Goal: Complete application form: Complete application form

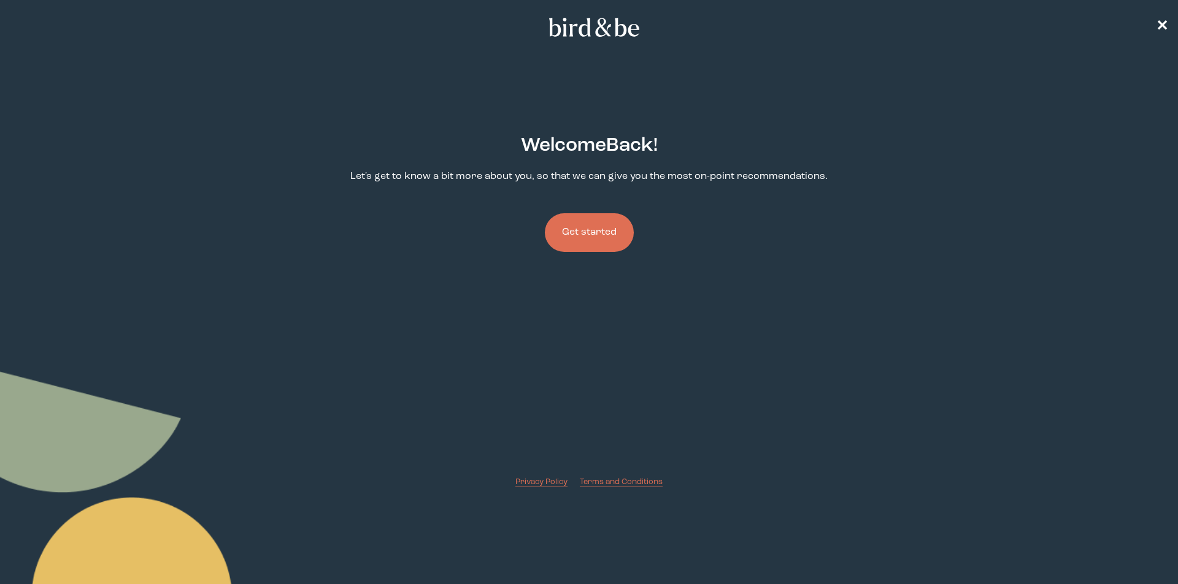
click at [577, 226] on button "Get started" at bounding box center [589, 232] width 89 height 39
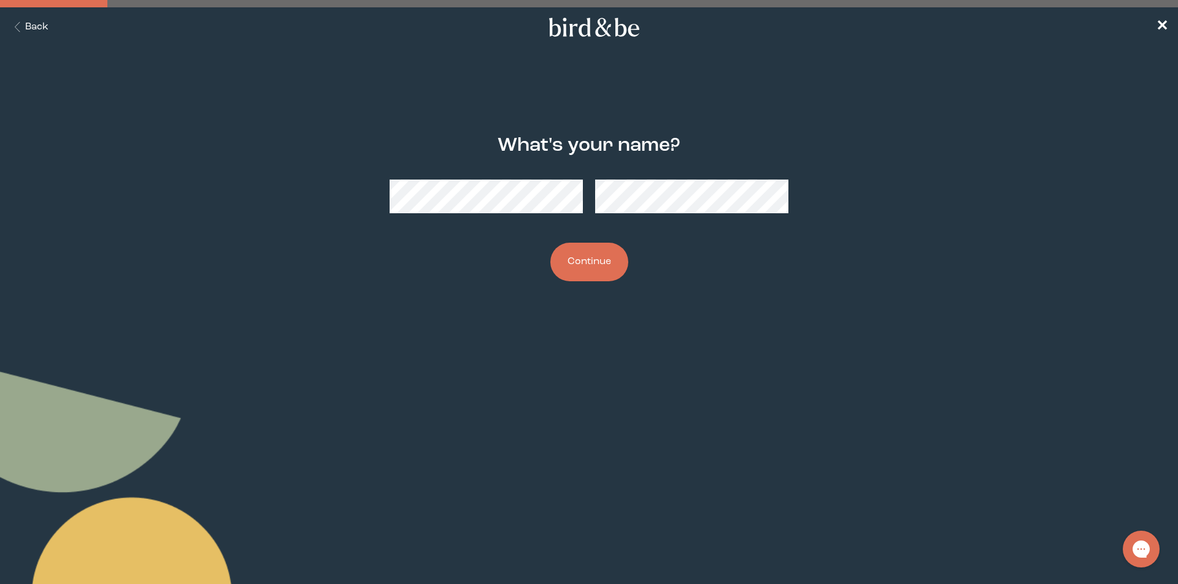
click at [600, 269] on button "Continue" at bounding box center [589, 262] width 78 height 39
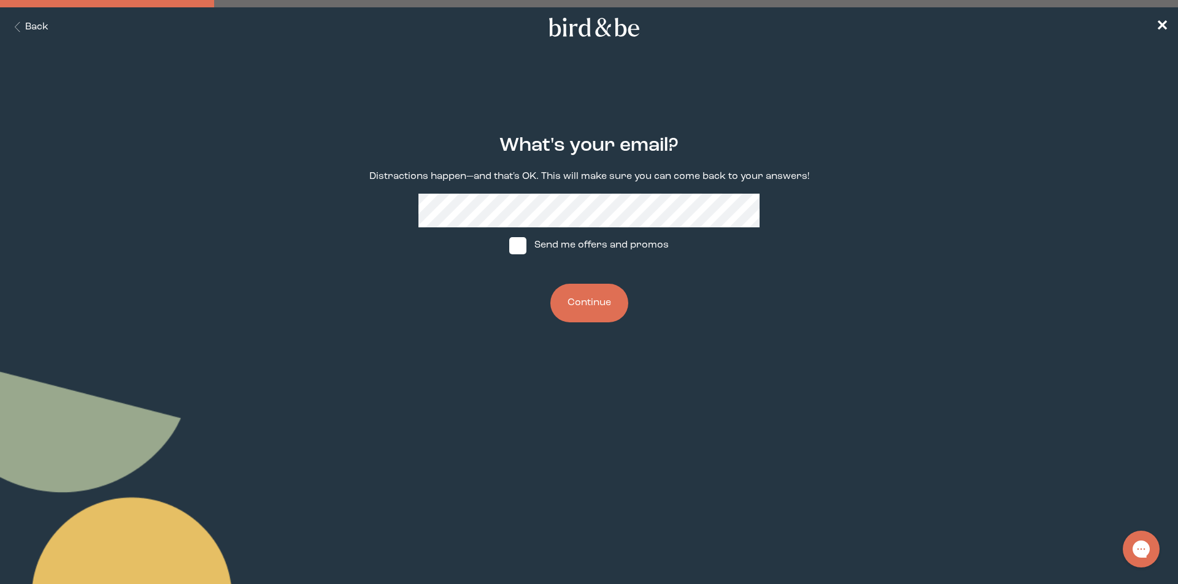
click at [596, 307] on button "Continue" at bounding box center [589, 303] width 78 height 39
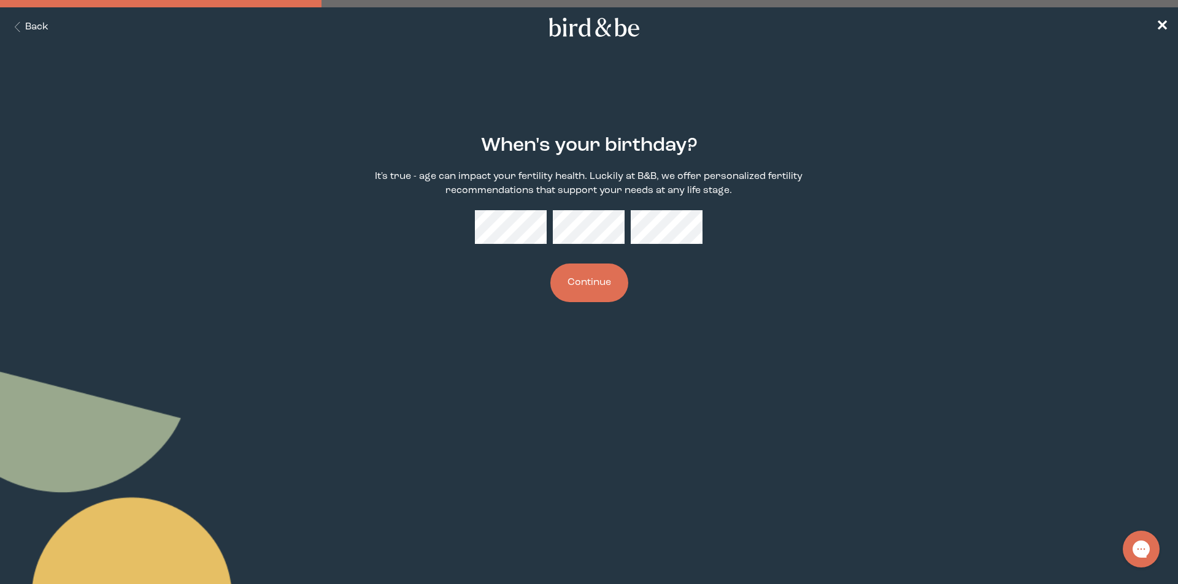
click at [602, 288] on button "Continue" at bounding box center [589, 283] width 78 height 39
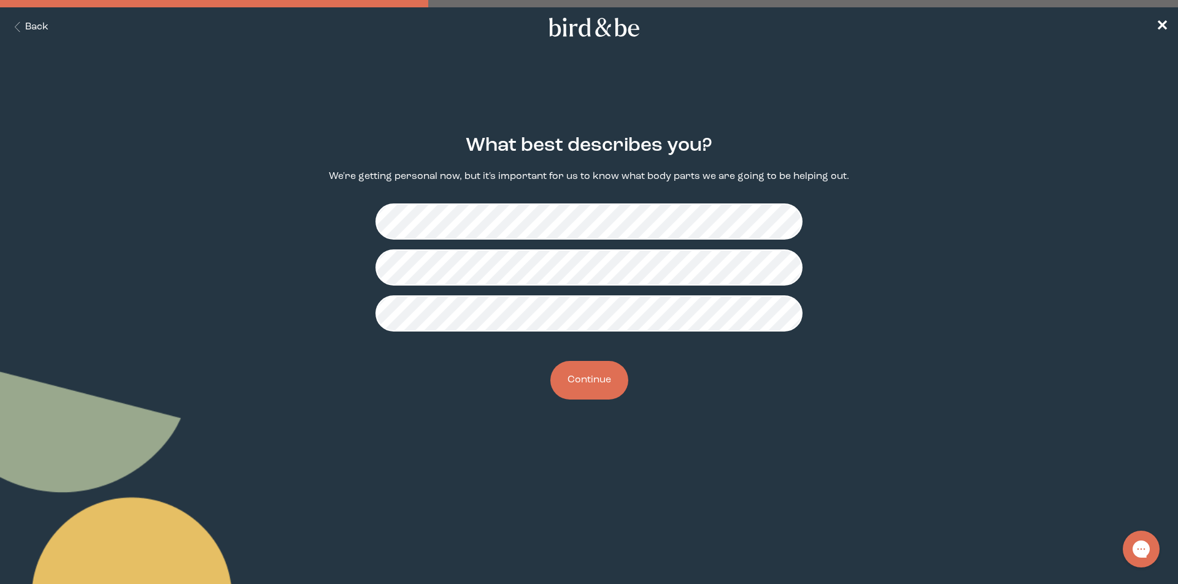
click at [589, 386] on button "Continue" at bounding box center [589, 380] width 78 height 39
click at [584, 380] on button "Continue" at bounding box center [589, 380] width 78 height 39
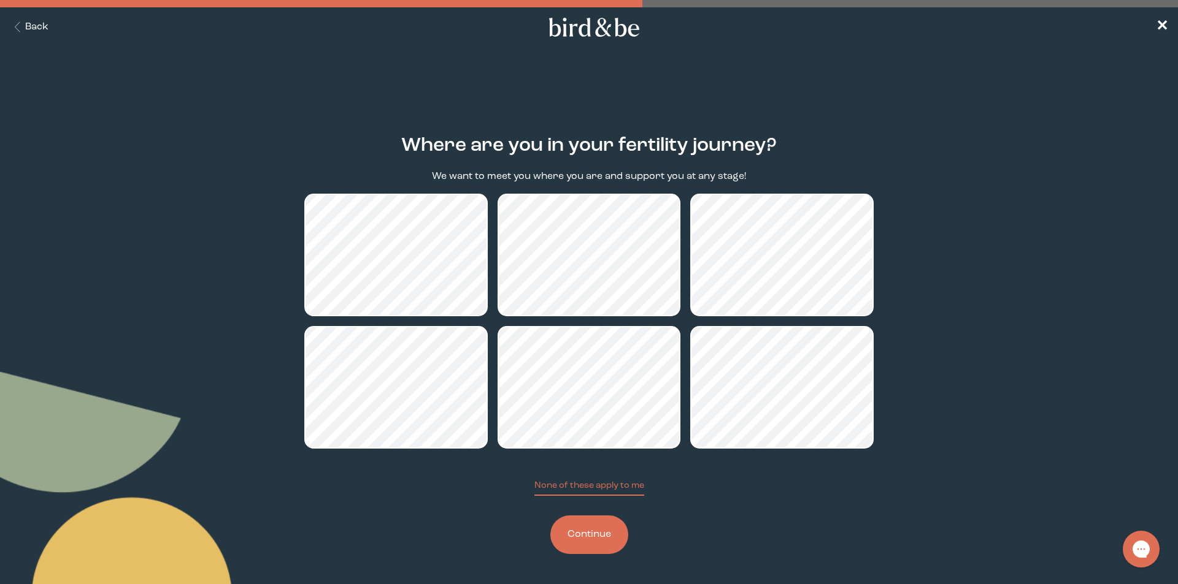
click at [583, 534] on button "Continue" at bounding box center [589, 535] width 78 height 39
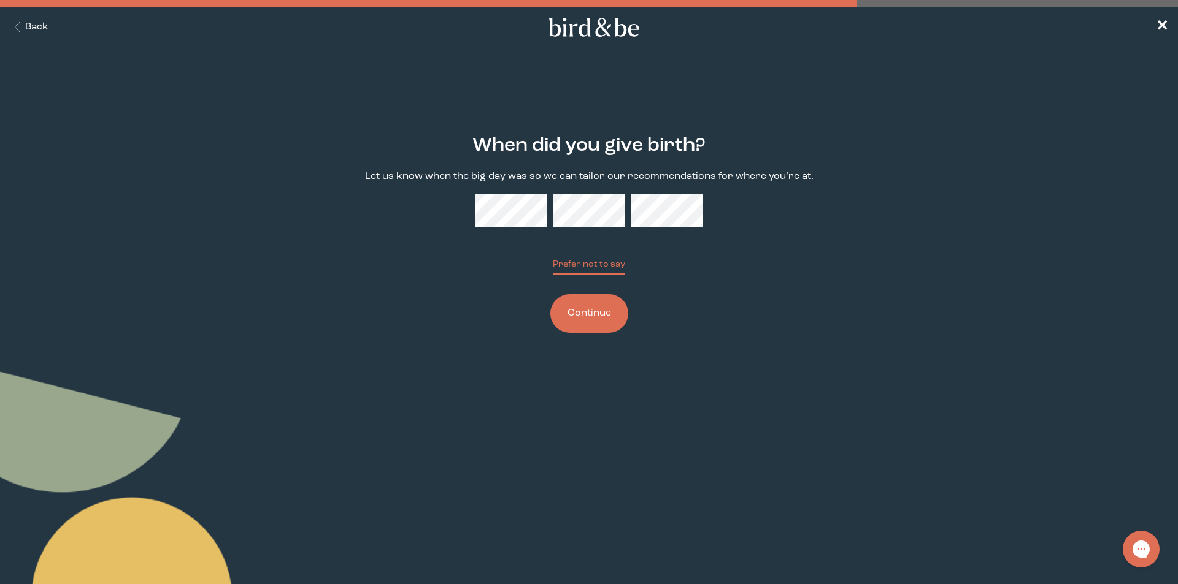
click at [586, 318] on button "Continue" at bounding box center [589, 313] width 78 height 39
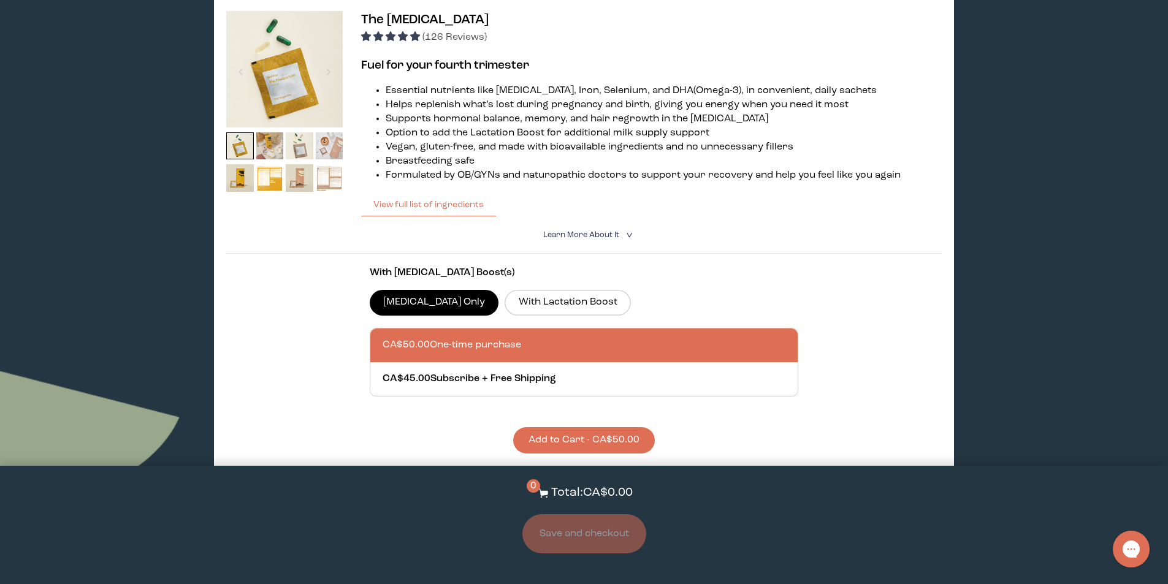
scroll to position [184, 0]
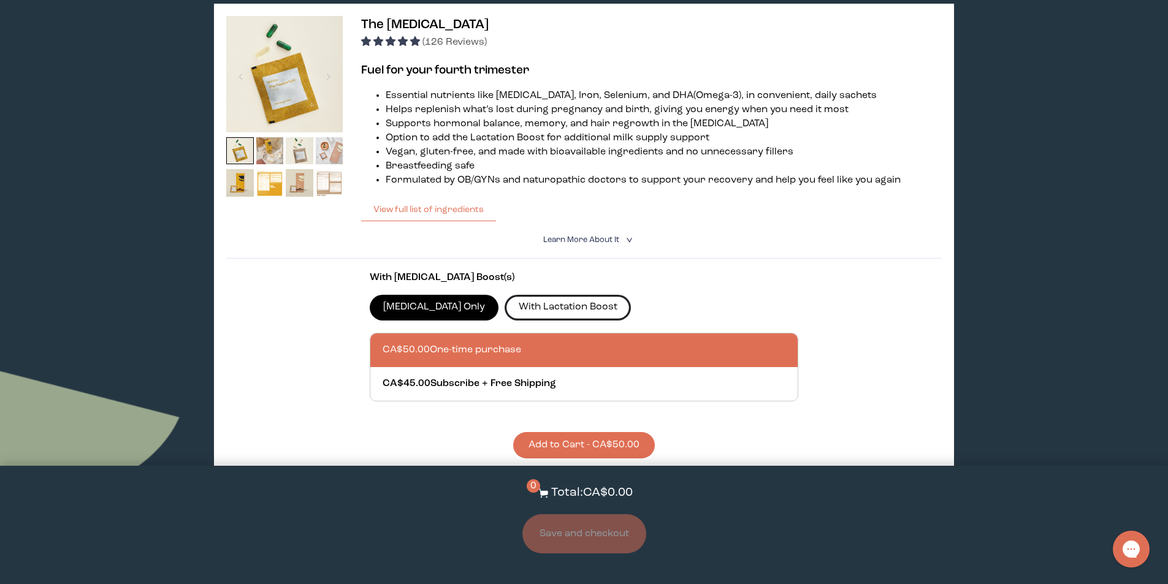
click at [580, 304] on label "With Lactation Boost" at bounding box center [568, 308] width 126 height 26
click at [0, 0] on input "With Lactation Boost" at bounding box center [0, 0] width 0 height 0
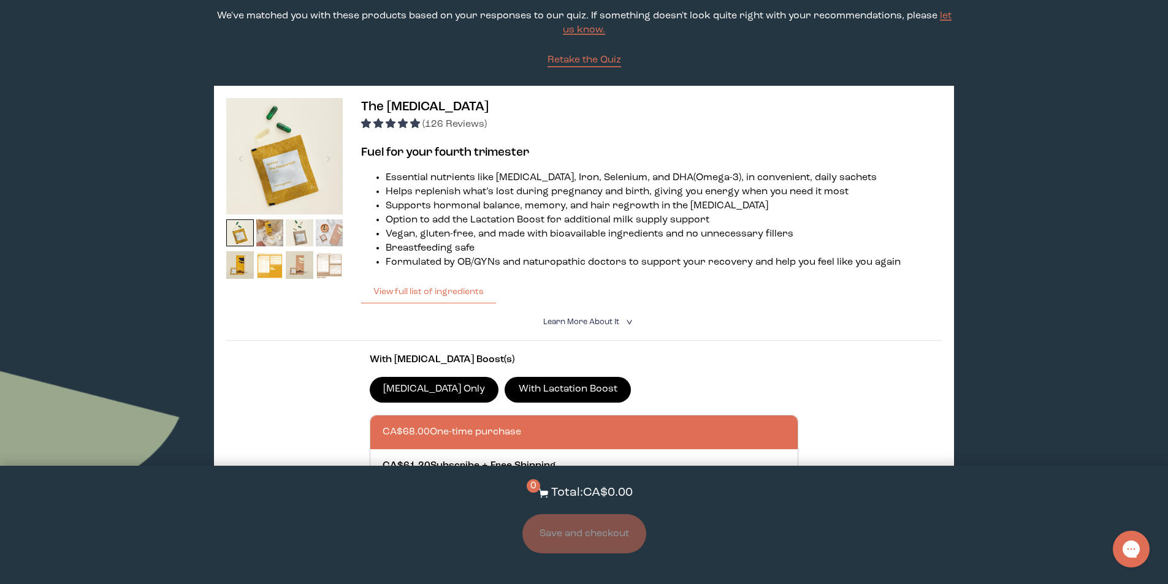
scroll to position [0, 0]
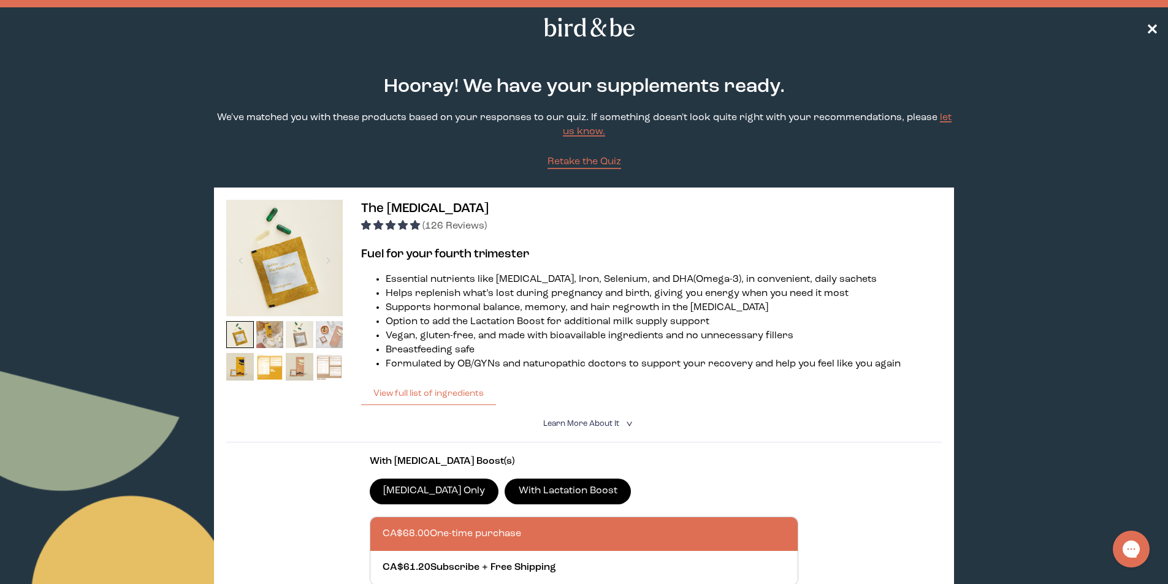
click at [1150, 25] on span "✕" at bounding box center [1152, 27] width 12 height 15
